Goal: Task Accomplishment & Management: Manage account settings

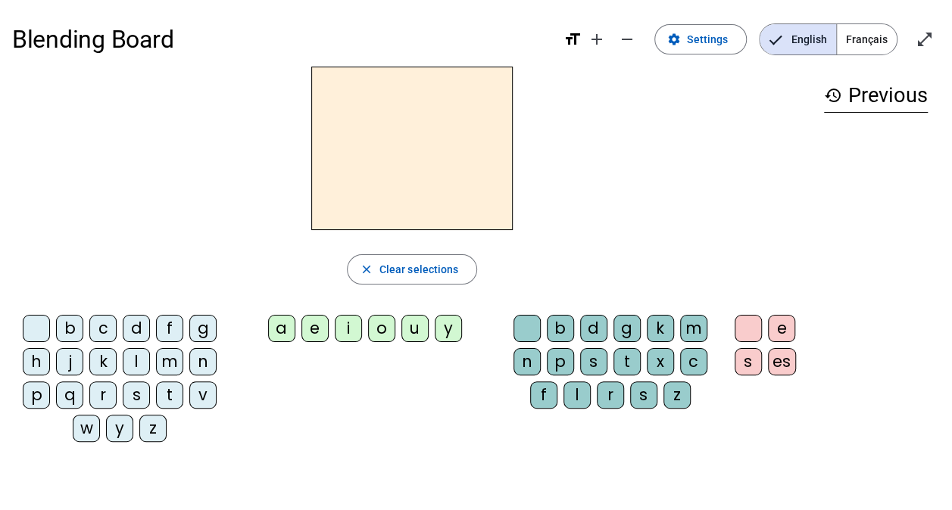
drag, startPoint x: 792, startPoint y: 4, endPoint x: 568, endPoint y: 111, distance: 248.2
click at [568, 111] on div at bounding box center [411, 149] width 799 height 164
click at [858, 41] on span "Français" at bounding box center [866, 39] width 60 height 30
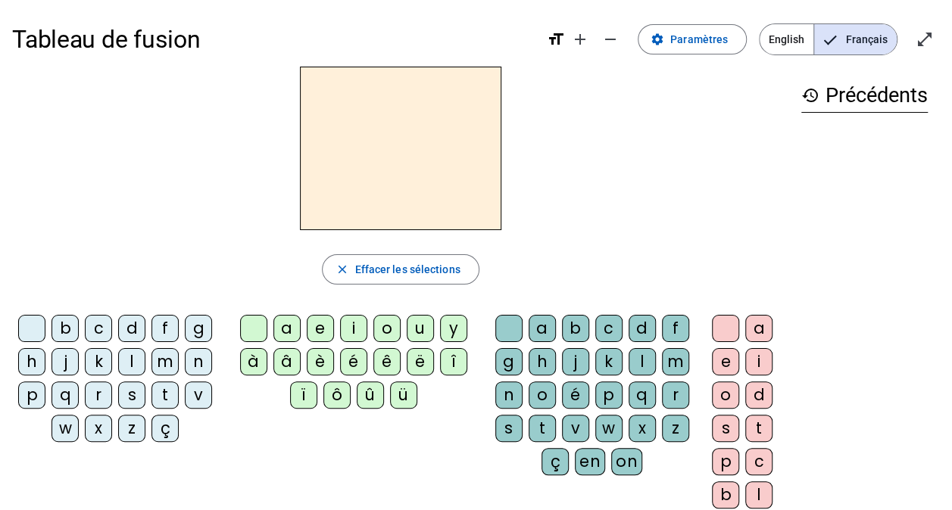
click at [696, 138] on div at bounding box center [400, 149] width 777 height 164
click at [156, 406] on letter-bubble "t" at bounding box center [167, 398] width 33 height 33
click at [335, 368] on letter-bubble "è" at bounding box center [323, 364] width 33 height 33
click at [616, 43] on mat-icon "remove" at bounding box center [610, 39] width 18 height 18
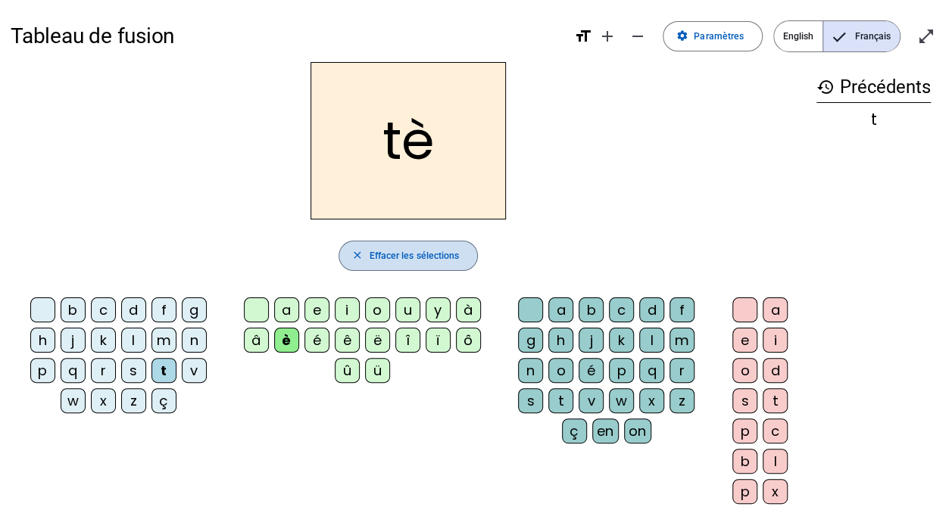
click at [397, 259] on span "Effacer les sélections" at bounding box center [414, 256] width 90 height 16
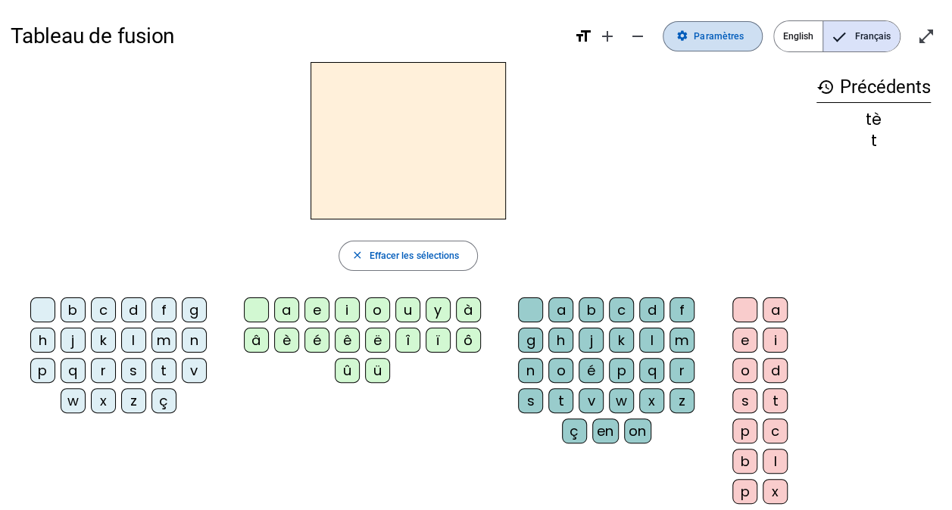
click at [729, 39] on span "Paramètres" at bounding box center [718, 37] width 50 height 16
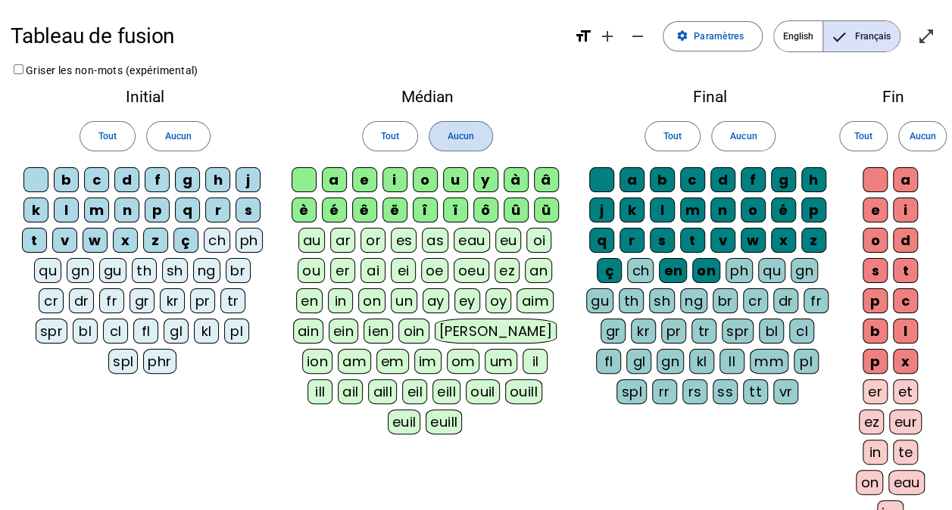
click at [472, 138] on span "Aucun" at bounding box center [460, 137] width 26 height 16
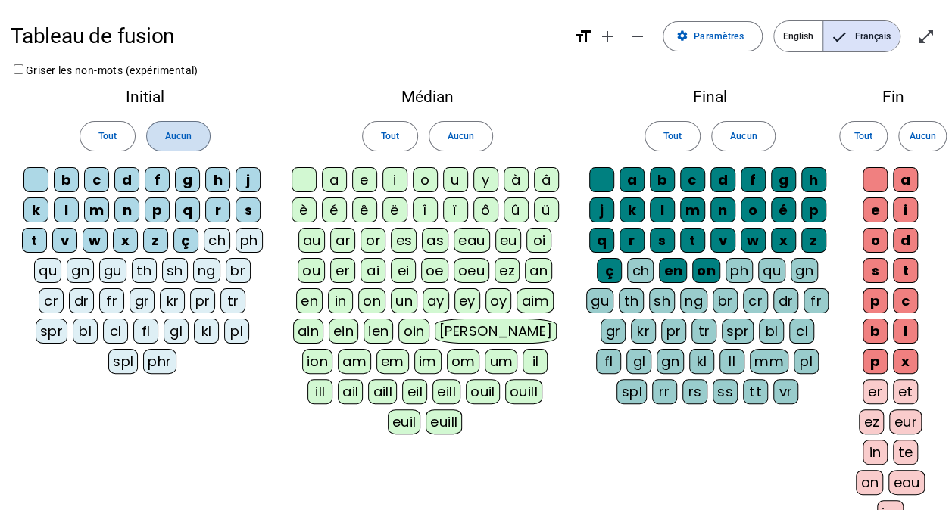
click at [185, 138] on span "Aucun" at bounding box center [178, 137] width 26 height 16
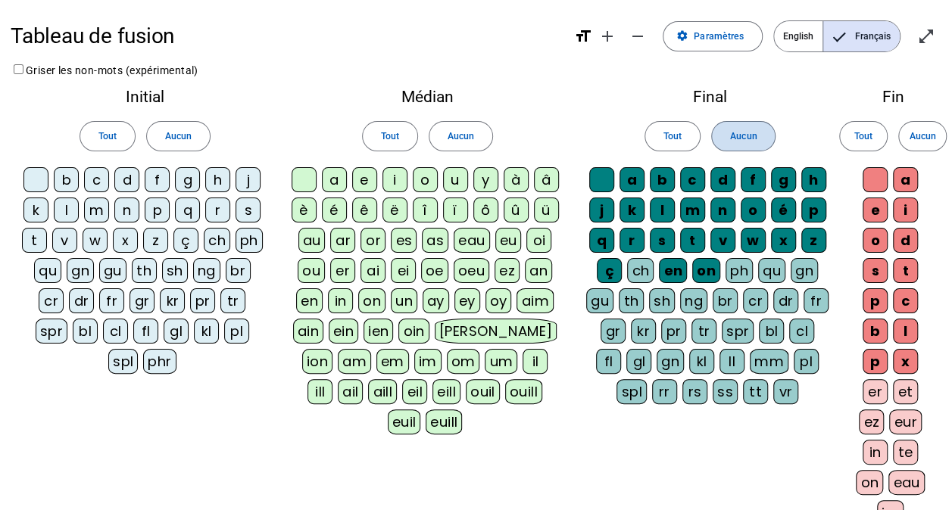
click at [742, 136] on span "Aucun" at bounding box center [743, 137] width 26 height 16
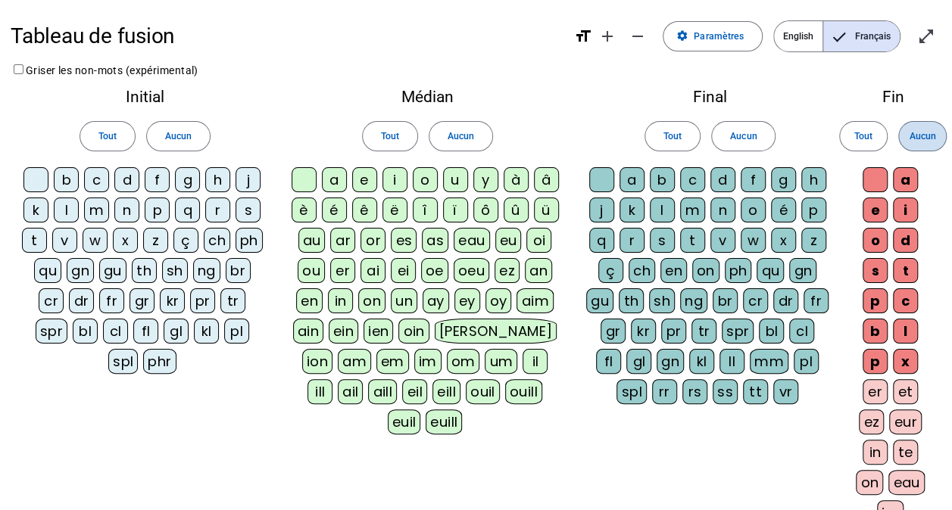
click at [931, 148] on span at bounding box center [922, 136] width 47 height 36
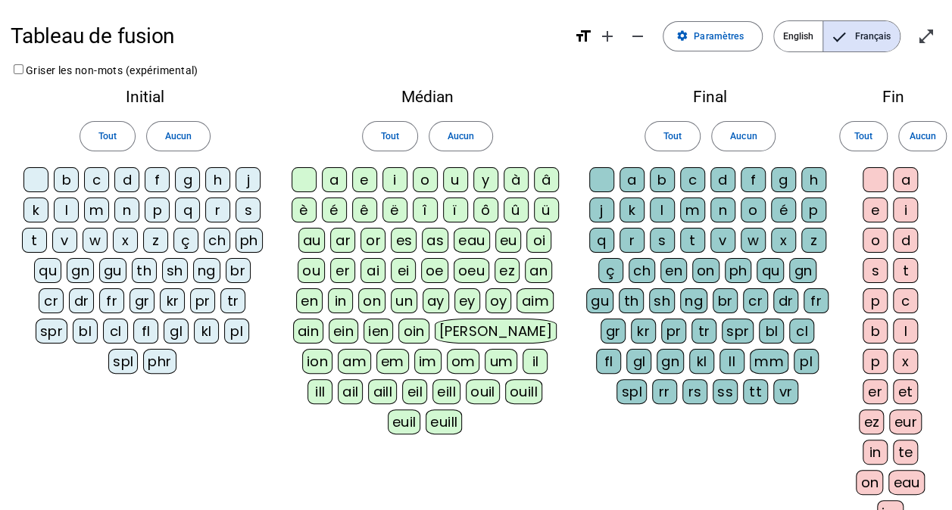
click at [336, 176] on div "a" at bounding box center [334, 179] width 25 height 25
click at [372, 173] on div "e" at bounding box center [364, 179] width 25 height 25
click at [303, 218] on div "è" at bounding box center [303, 210] width 25 height 25
click at [334, 213] on div "é" at bounding box center [334, 210] width 25 height 25
click at [357, 213] on div "ê" at bounding box center [364, 210] width 25 height 25
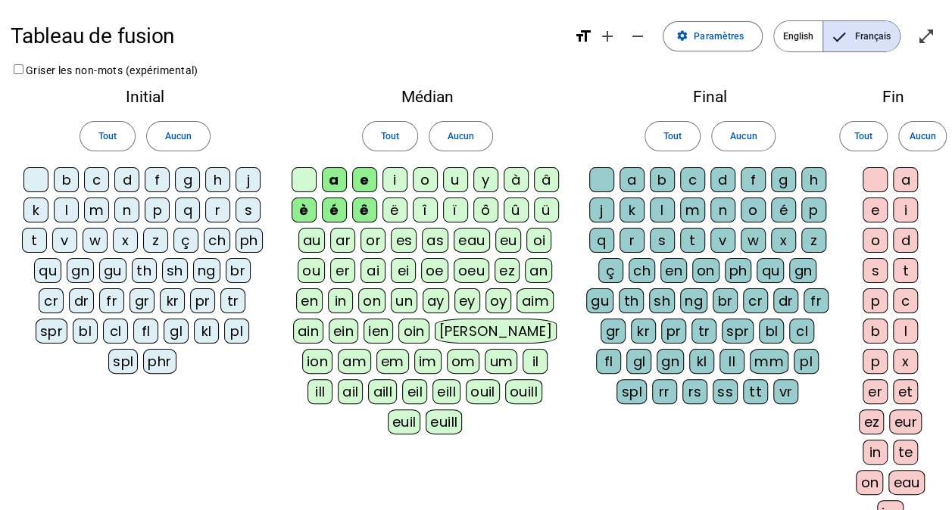
click at [363, 210] on div "ê" at bounding box center [364, 210] width 25 height 25
click at [399, 174] on div "i" at bounding box center [394, 179] width 25 height 25
click at [421, 177] on div "o" at bounding box center [425, 179] width 25 height 25
click at [453, 177] on div "u" at bounding box center [455, 179] width 25 height 25
click at [491, 174] on div "y" at bounding box center [485, 179] width 25 height 25
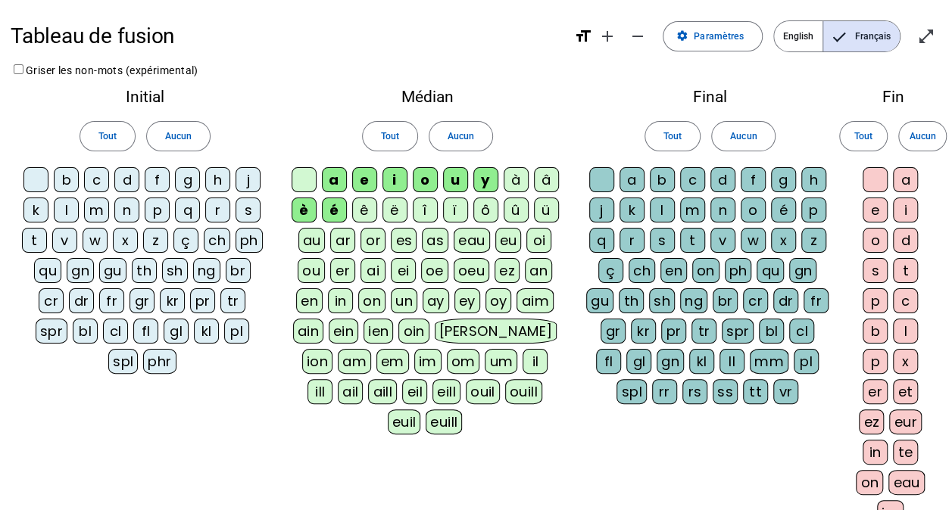
click at [510, 173] on div "à" at bounding box center [515, 179] width 25 height 25
click at [539, 173] on div "â" at bounding box center [546, 179] width 25 height 25
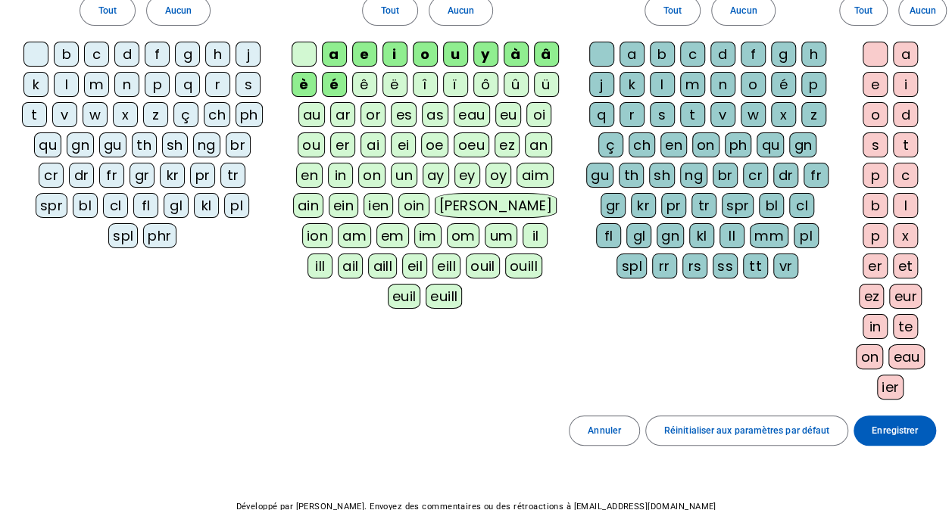
scroll to position [194, 0]
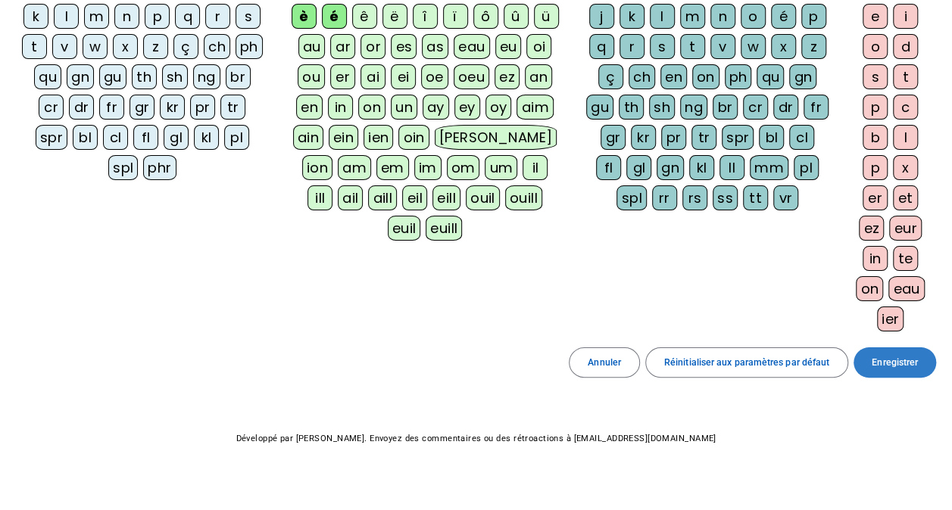
click at [901, 363] on span "Enregistrer" at bounding box center [894, 363] width 46 height 16
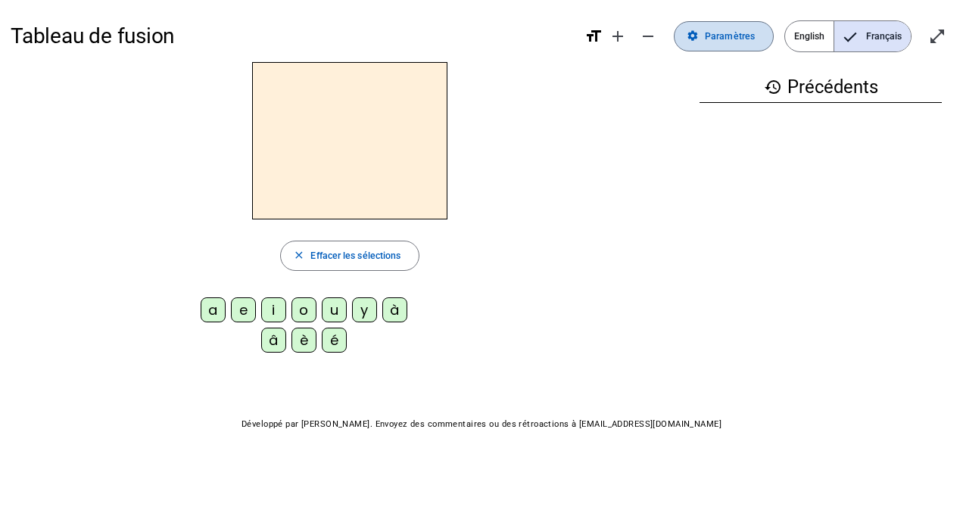
click at [716, 40] on span "Paramètres" at bounding box center [730, 37] width 50 height 16
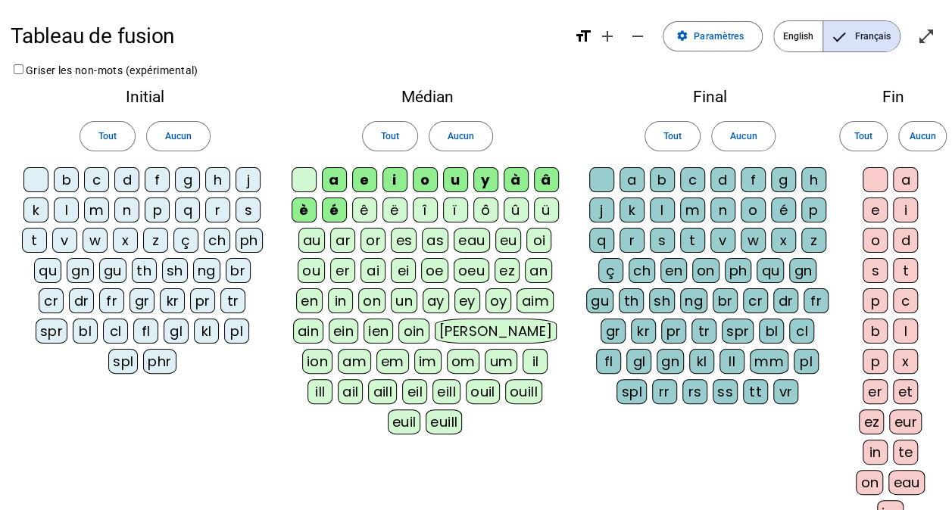
click at [67, 178] on div "b" at bounding box center [66, 179] width 25 height 25
drag, startPoint x: 23, startPoint y: 217, endPoint x: 36, endPoint y: 212, distance: 14.6
click at [36, 212] on div "b c d f g h j k l m n p q r s t v w x z ç ch ph qu gn gu th sh ng br cr dr fr g…" at bounding box center [145, 273] width 248 height 212
click at [36, 212] on div "k" at bounding box center [35, 210] width 25 height 25
click at [37, 236] on div "t" at bounding box center [34, 240] width 25 height 25
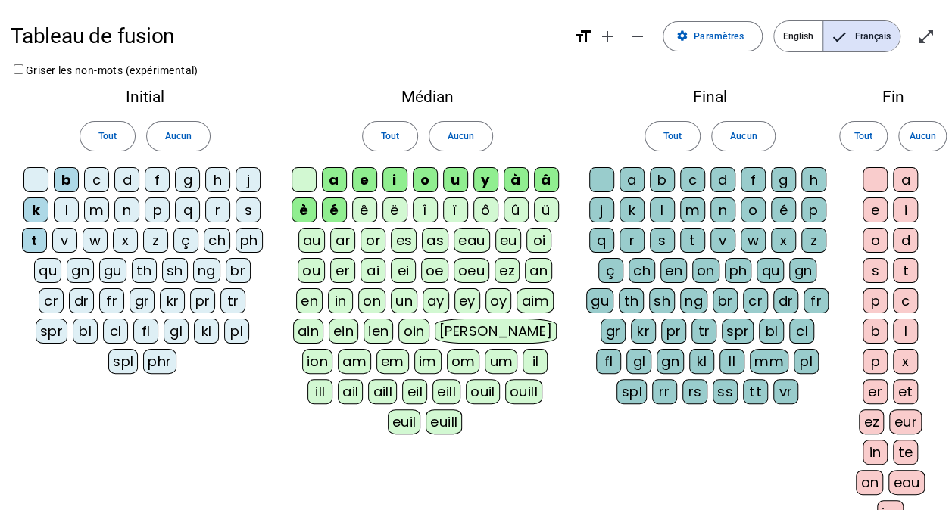
click at [55, 238] on div "v" at bounding box center [64, 240] width 25 height 25
click at [103, 230] on div "w" at bounding box center [95, 240] width 25 height 25
click at [114, 235] on div "x" at bounding box center [125, 240] width 25 height 25
click at [148, 239] on div "z" at bounding box center [155, 240] width 25 height 25
click at [180, 245] on div "ç" at bounding box center [185, 240] width 25 height 25
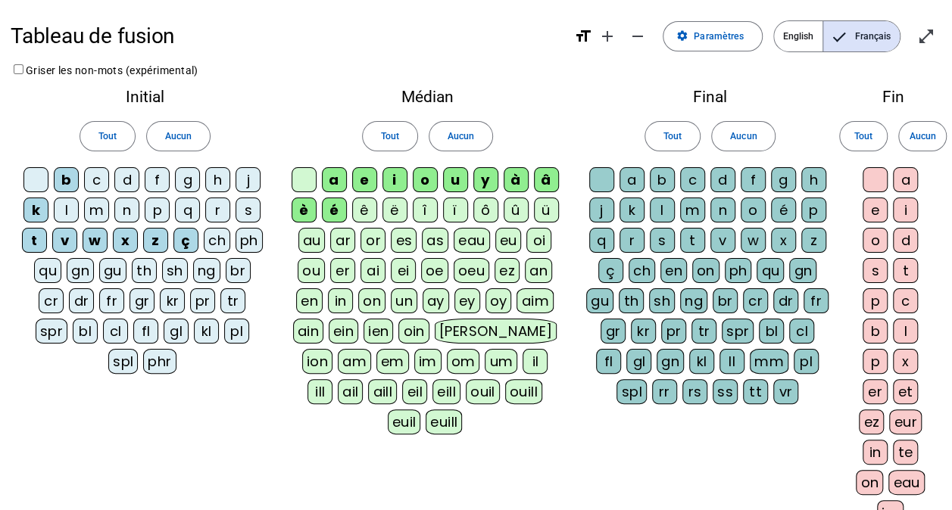
click at [215, 247] on div "ch" at bounding box center [217, 240] width 26 height 25
click at [214, 237] on div "ch" at bounding box center [217, 240] width 28 height 25
click at [245, 201] on div "s" at bounding box center [247, 210] width 25 height 25
click at [254, 164] on div "Initial Tout Aucun b c d f g h j k l m n p q r s t v w x z ç ch ph qu gn gu th …" at bounding box center [145, 234] width 269 height 311
click at [245, 179] on div "j" at bounding box center [247, 179] width 25 height 25
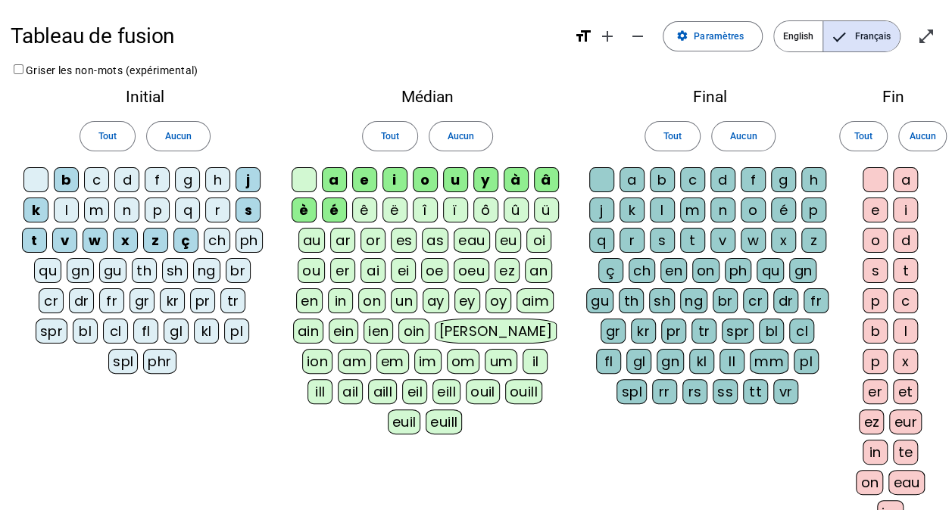
click at [215, 180] on div "h" at bounding box center [217, 179] width 25 height 25
click at [188, 180] on div "g" at bounding box center [187, 179] width 25 height 25
click at [156, 180] on div "f" at bounding box center [157, 179] width 25 height 25
click at [121, 180] on div "d" at bounding box center [126, 179] width 25 height 25
click at [94, 179] on div "c" at bounding box center [96, 179] width 25 height 25
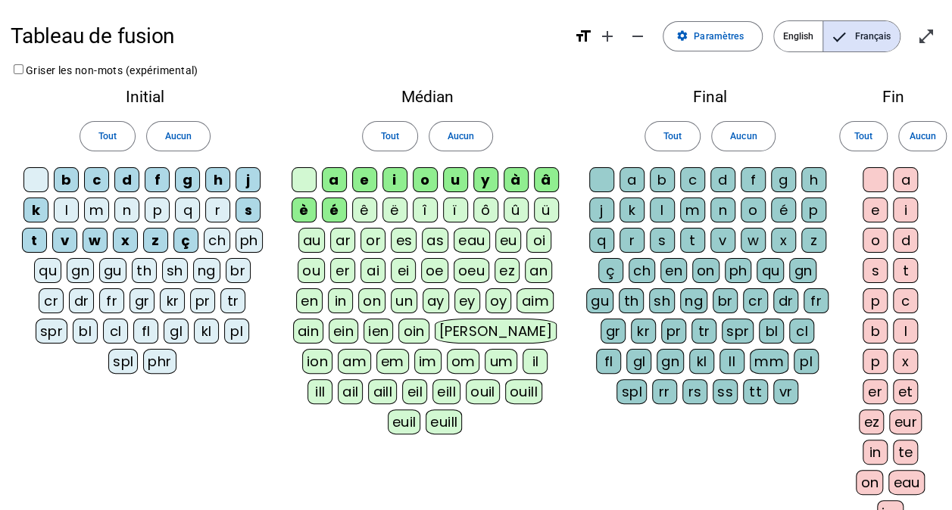
click at [94, 204] on div "m" at bounding box center [96, 210] width 25 height 25
click at [68, 205] on div "l" at bounding box center [66, 210] width 25 height 25
click at [132, 207] on div "n" at bounding box center [126, 210] width 25 height 25
click at [167, 210] on div "p" at bounding box center [157, 210] width 25 height 25
click at [191, 210] on div "q" at bounding box center [187, 210] width 25 height 25
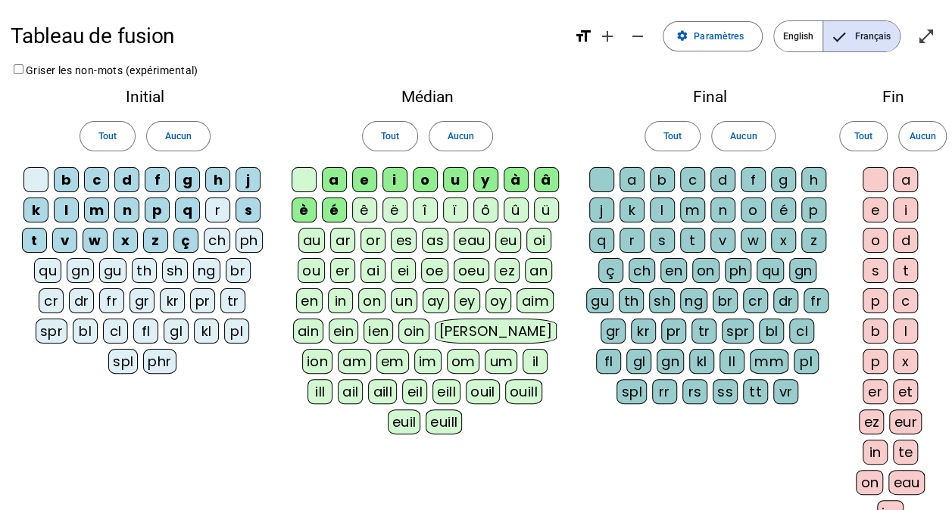
click at [214, 210] on div "r" at bounding box center [217, 210] width 25 height 25
click at [634, 179] on div "a" at bounding box center [631, 179] width 25 height 25
click at [607, 179] on div at bounding box center [601, 179] width 25 height 25
click at [609, 200] on div "j" at bounding box center [601, 210] width 25 height 25
click at [611, 239] on div "q" at bounding box center [601, 240] width 25 height 25
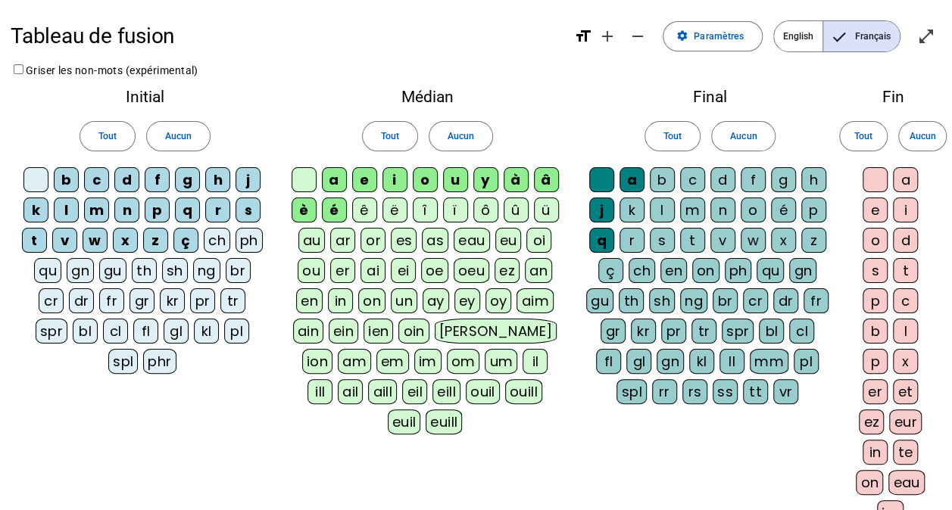
click at [645, 238] on letter-bubble "r" at bounding box center [634, 243] width 30 height 30
click at [681, 233] on div "t" at bounding box center [692, 240] width 25 height 25
click at [660, 237] on div "s" at bounding box center [661, 240] width 25 height 25
click at [656, 206] on div "l" at bounding box center [661, 210] width 25 height 25
click at [632, 206] on div "k" at bounding box center [631, 210] width 25 height 25
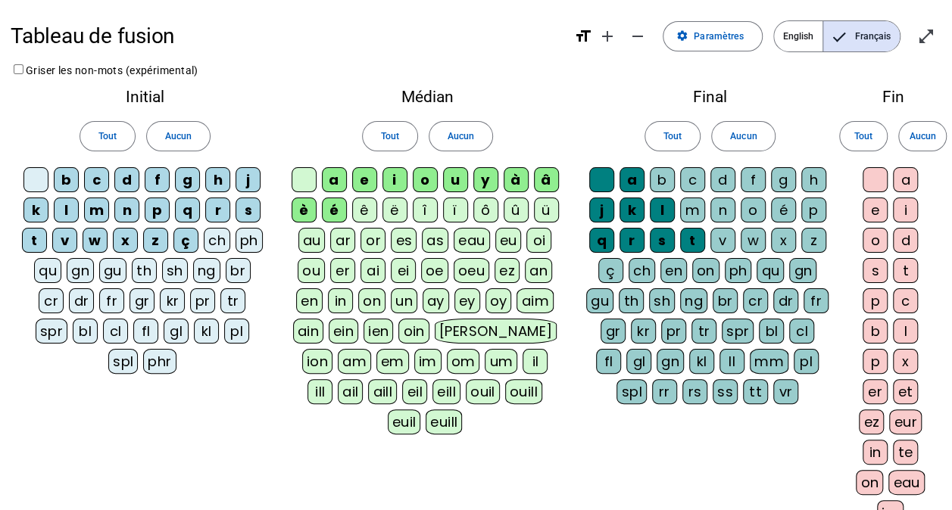
click at [701, 207] on div "m" at bounding box center [692, 210] width 25 height 25
click at [736, 207] on letter-bubble "n" at bounding box center [725, 213] width 30 height 30
click at [727, 233] on div "v" at bounding box center [722, 240] width 25 height 25
click at [746, 235] on div "w" at bounding box center [752, 240] width 25 height 25
click at [773, 242] on div "x" at bounding box center [783, 240] width 25 height 25
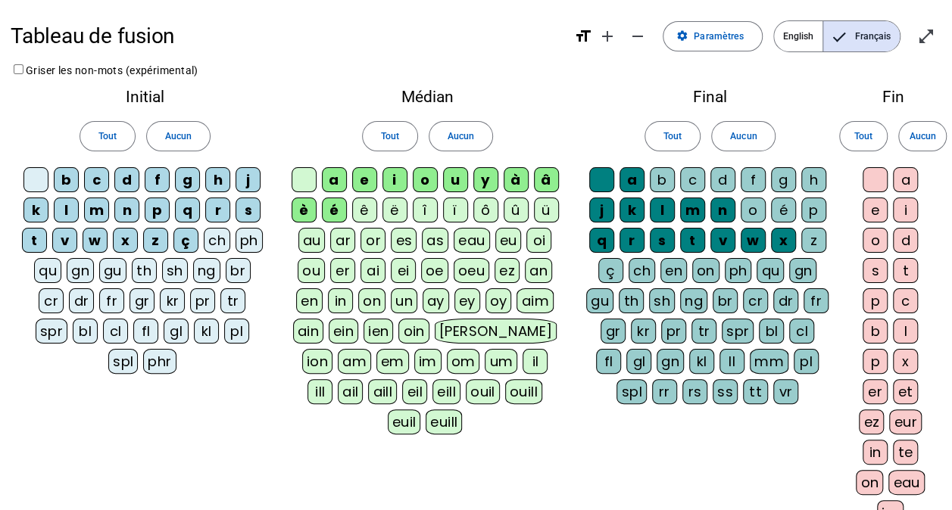
click at [810, 238] on div "z" at bounding box center [813, 240] width 25 height 25
click at [808, 179] on div "h" at bounding box center [813, 179] width 25 height 25
click at [774, 182] on div "g" at bounding box center [783, 179] width 25 height 25
click at [751, 179] on div "f" at bounding box center [752, 179] width 25 height 25
click at [727, 179] on div "d" at bounding box center [722, 179] width 25 height 25
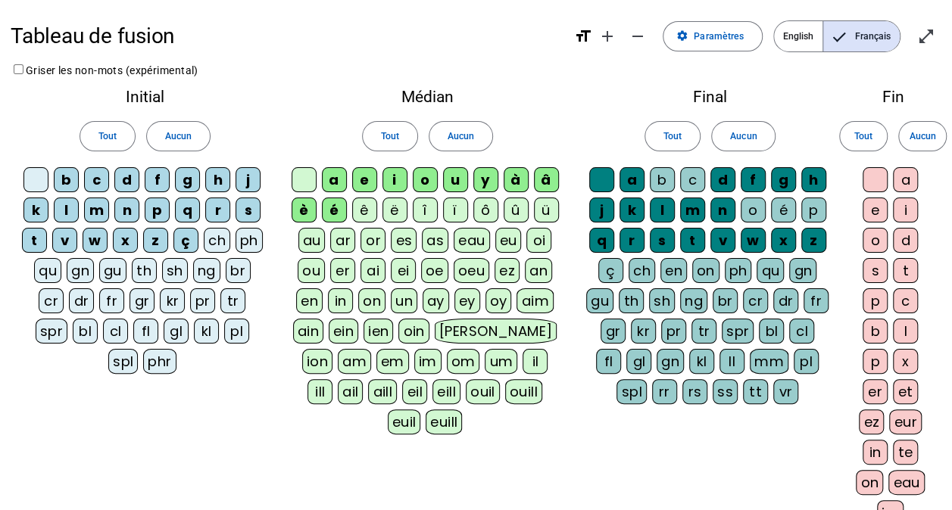
click at [690, 178] on div "c" at bounding box center [692, 179] width 25 height 25
click at [661, 178] on div "b" at bounding box center [661, 179] width 25 height 25
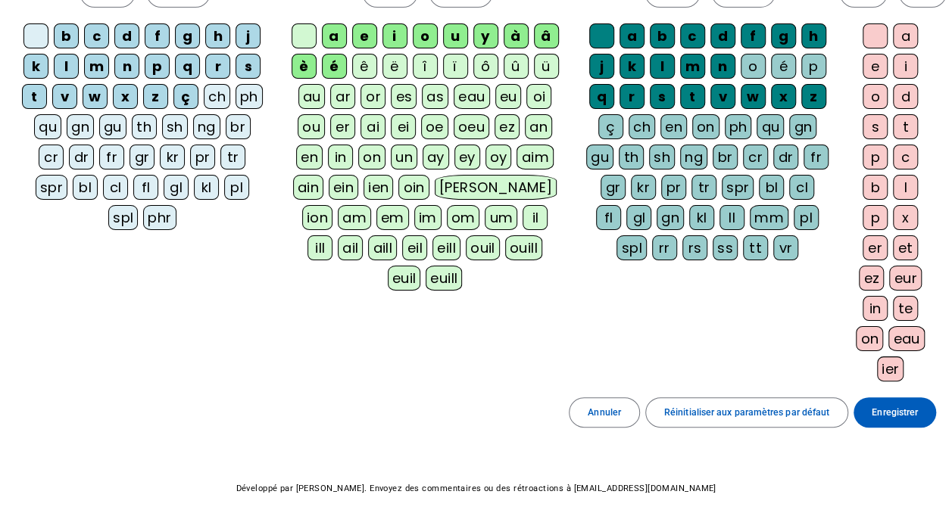
scroll to position [194, 0]
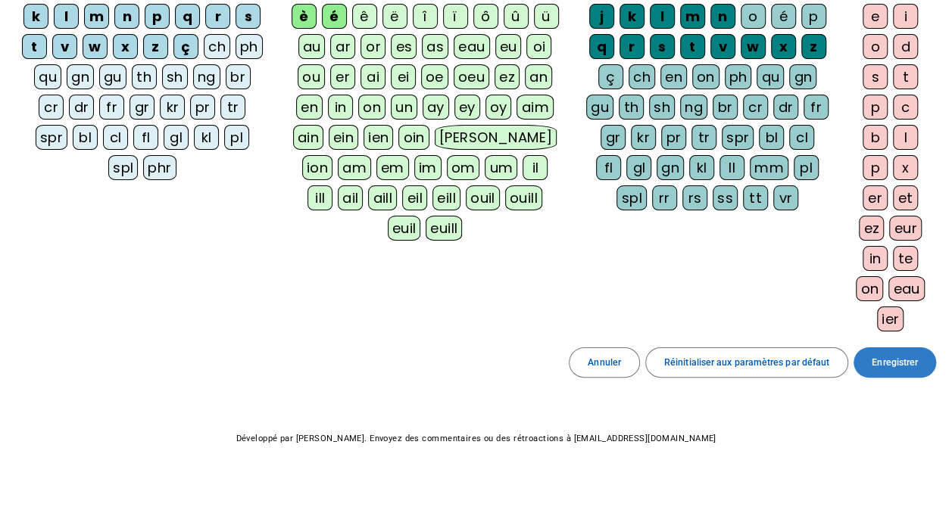
click at [891, 363] on span "Enregistrer" at bounding box center [894, 363] width 46 height 16
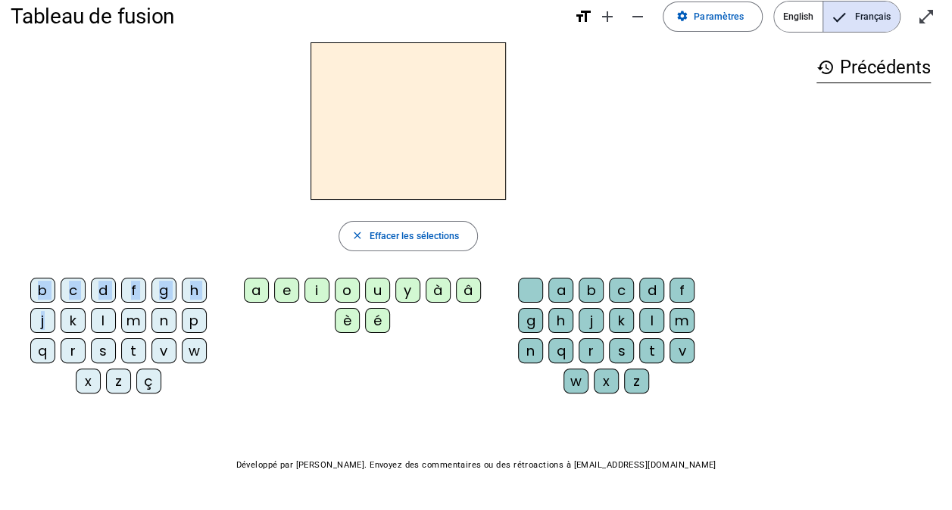
drag, startPoint x: 208, startPoint y: 289, endPoint x: 391, endPoint y: 89, distance: 271.1
click at [391, 89] on div "close Effacer les sélections b c d f g h j k l m n p q r s t v w x z ç a e i o …" at bounding box center [408, 223] width 795 height 362
click at [86, 266] on div "close Effacer les sélections b c d f g h j k l m n p q r s t v w x z ç a e i o …" at bounding box center [408, 223] width 795 height 362
click at [518, 290] on div at bounding box center [530, 290] width 25 height 25
